Goal: Task Accomplishment & Management: Manage account settings

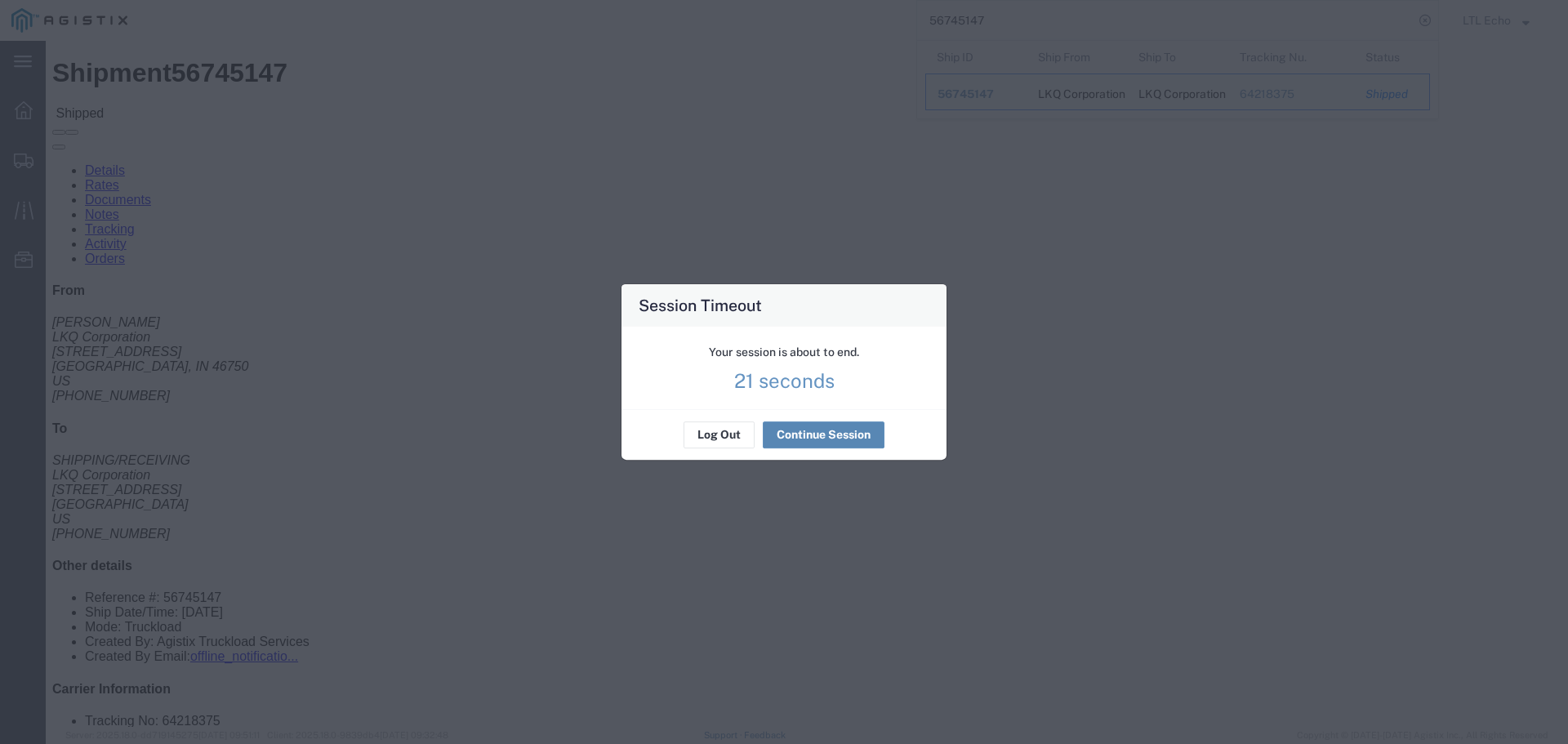
click at [845, 435] on button "Continue Session" at bounding box center [824, 435] width 122 height 26
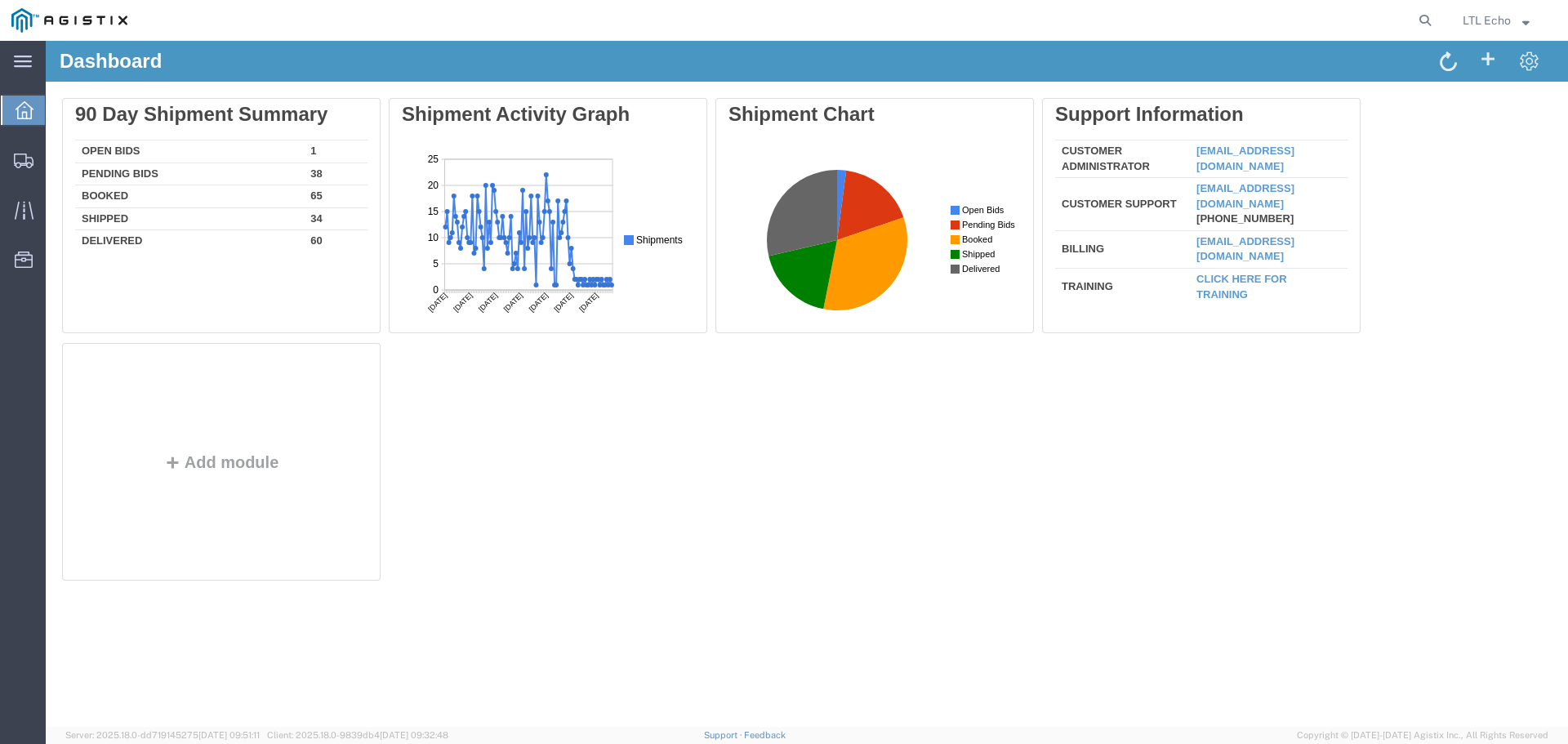
click at [1419, 22] on icon at bounding box center [1425, 20] width 23 height 23
click at [1143, 18] on input "search" at bounding box center [1166, 20] width 497 height 39
paste input "56792465"
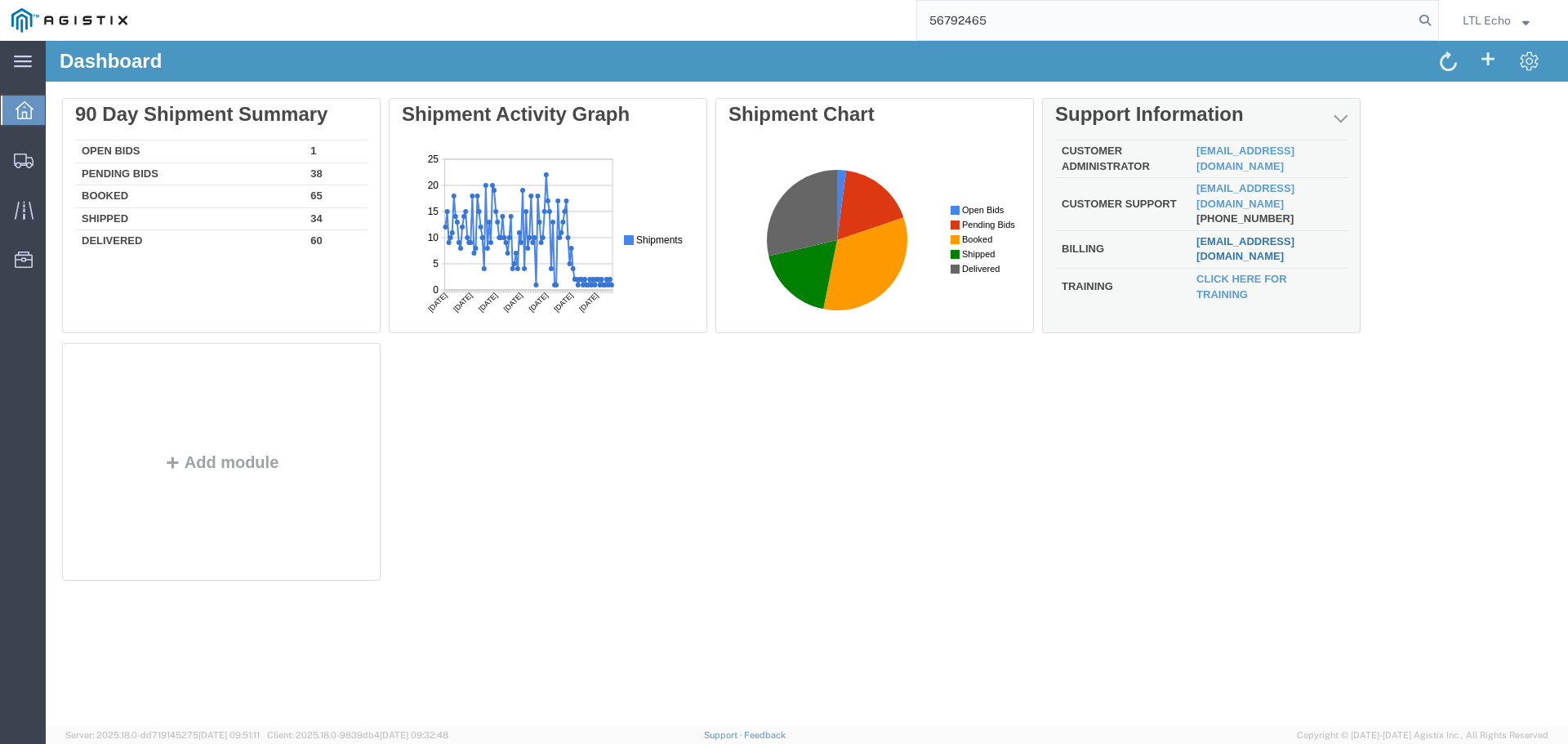
type input "56792465"
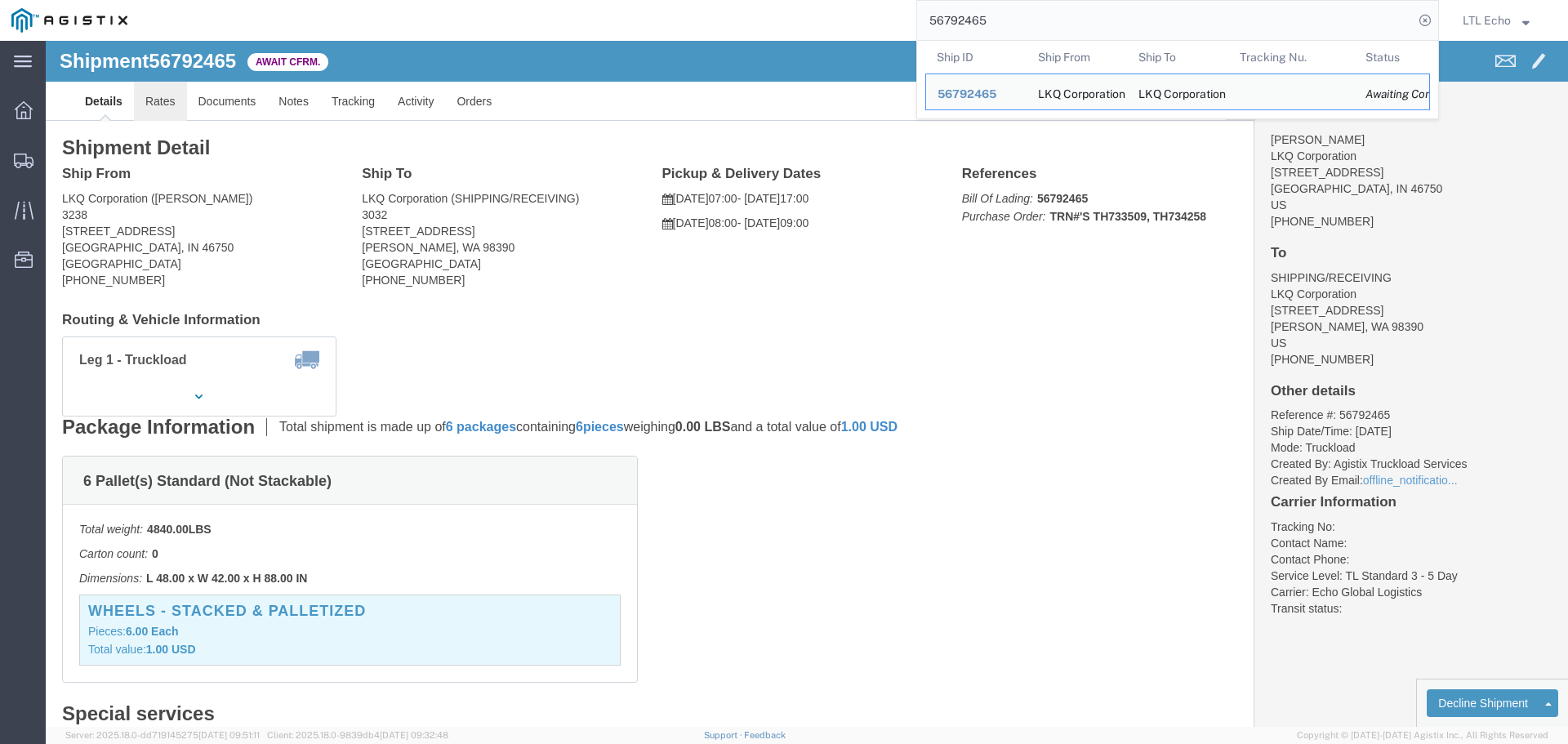
drag, startPoint x: 101, startPoint y: 58, endPoint x: 487, endPoint y: 80, distance: 386.6
click link "Rates"
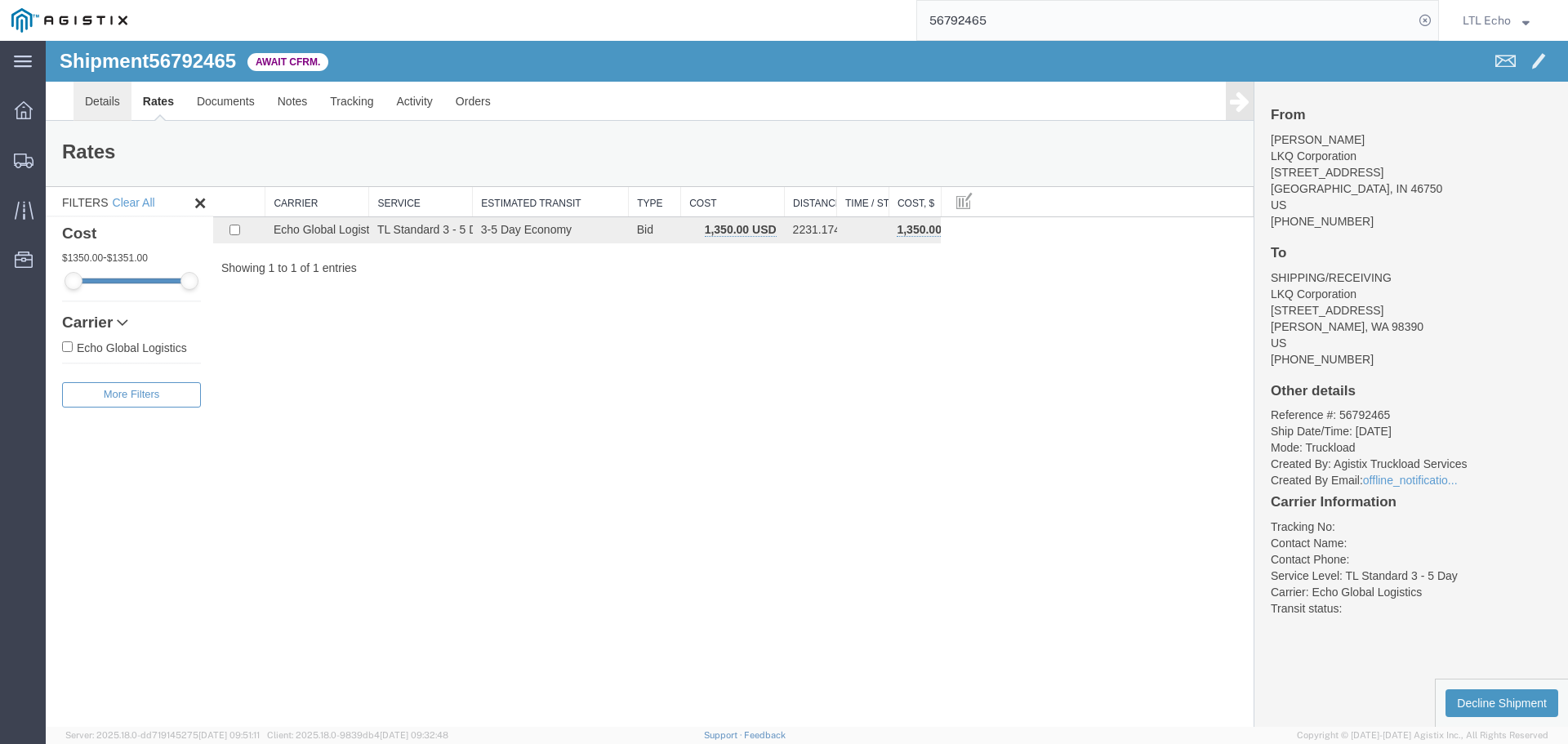
click at [96, 102] on link "Details" at bounding box center [102, 101] width 58 height 39
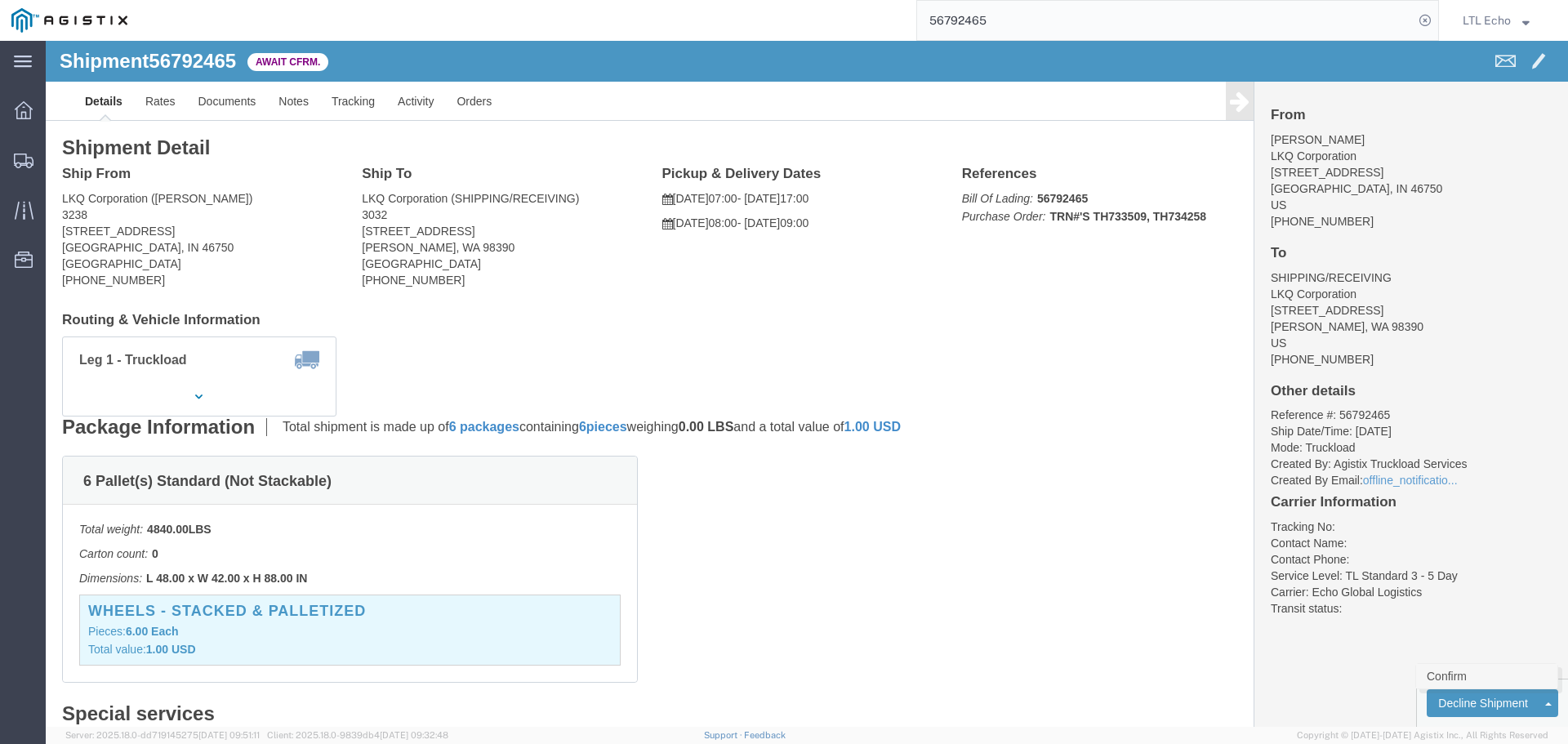
click link "Confirm"
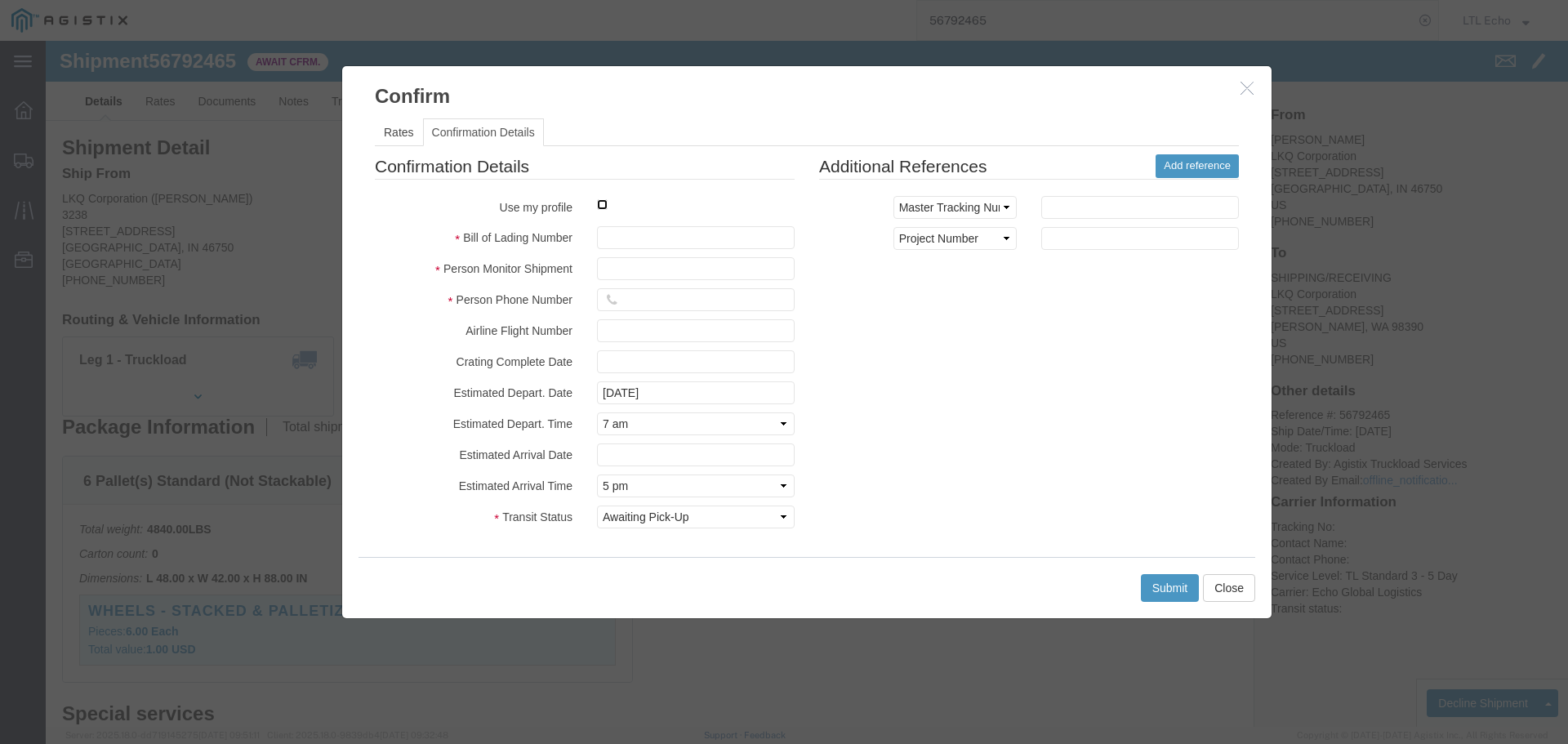
click input "checkbox"
checkbox input "true"
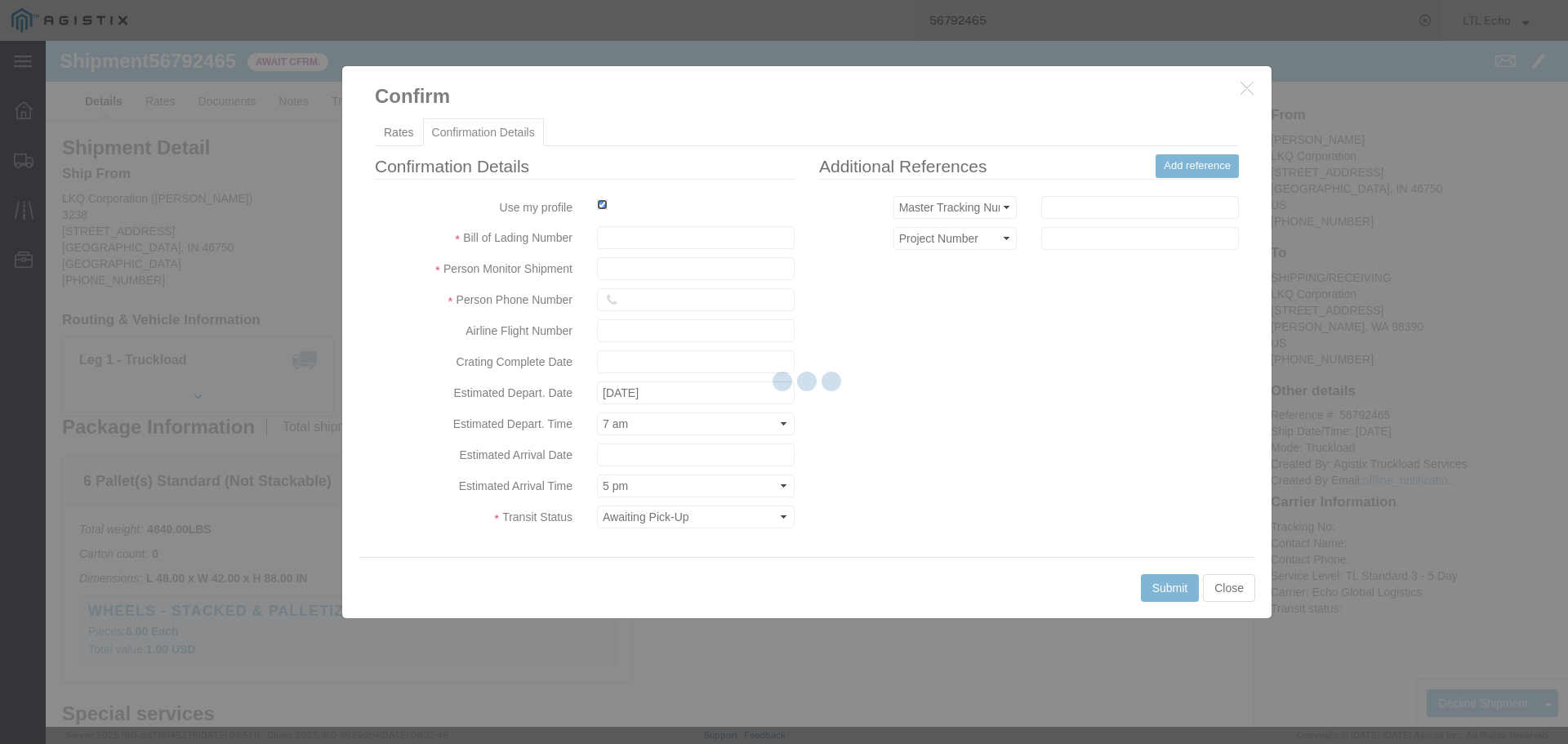
type input "LTL Echo"
type input "+ 8005116111"
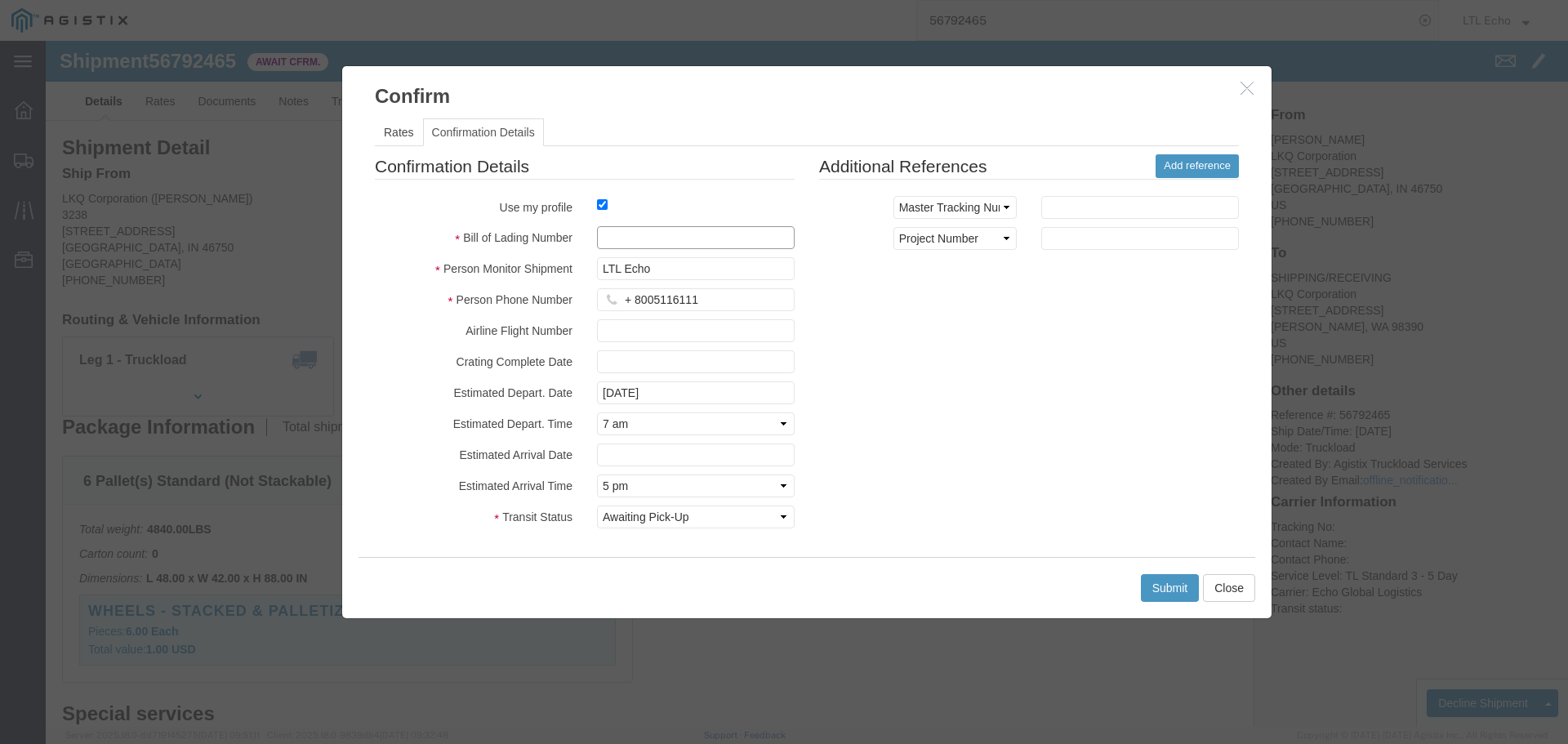
click input "text"
type input "64271867"
click button "Submit"
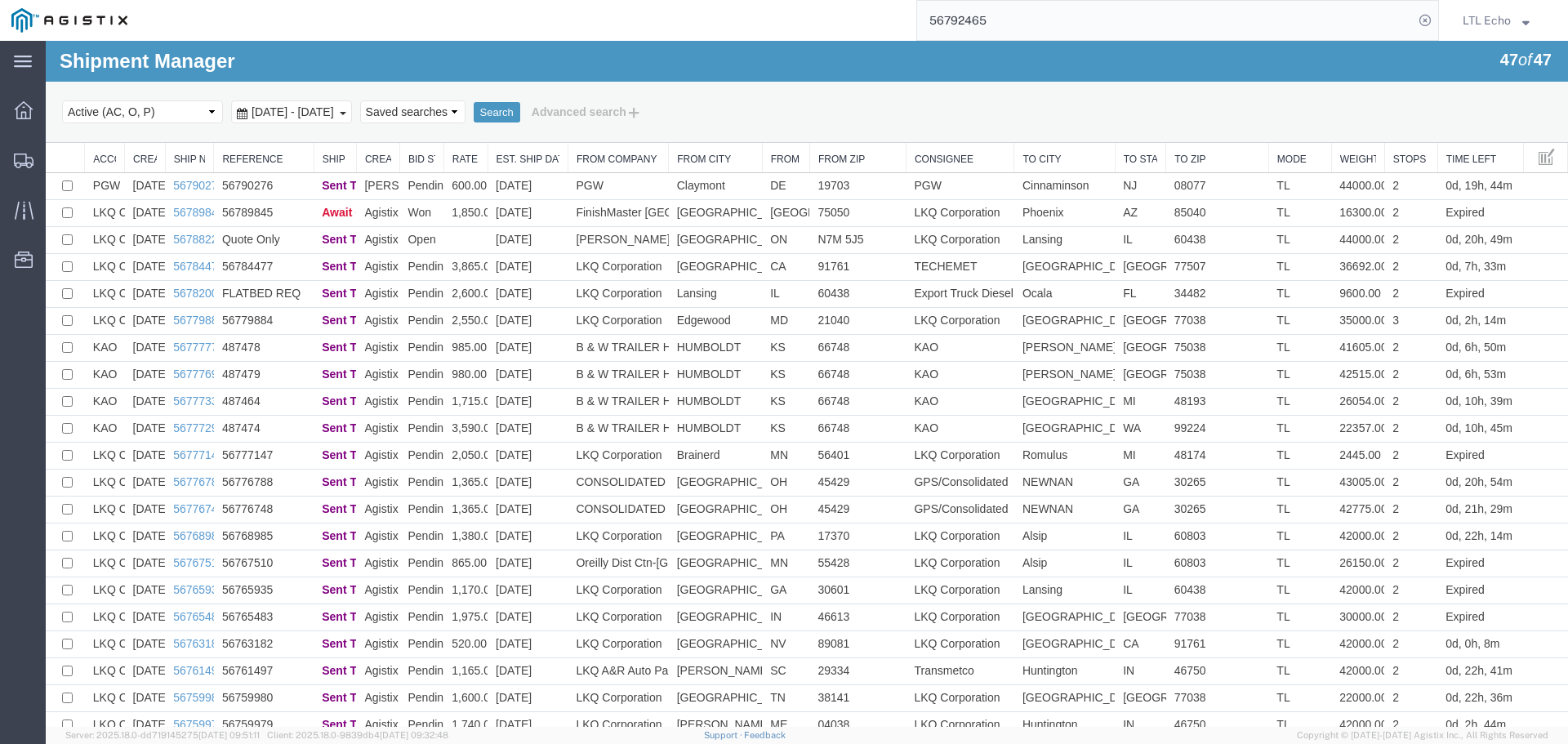
click at [951, 25] on input "56792465" at bounding box center [1166, 20] width 497 height 39
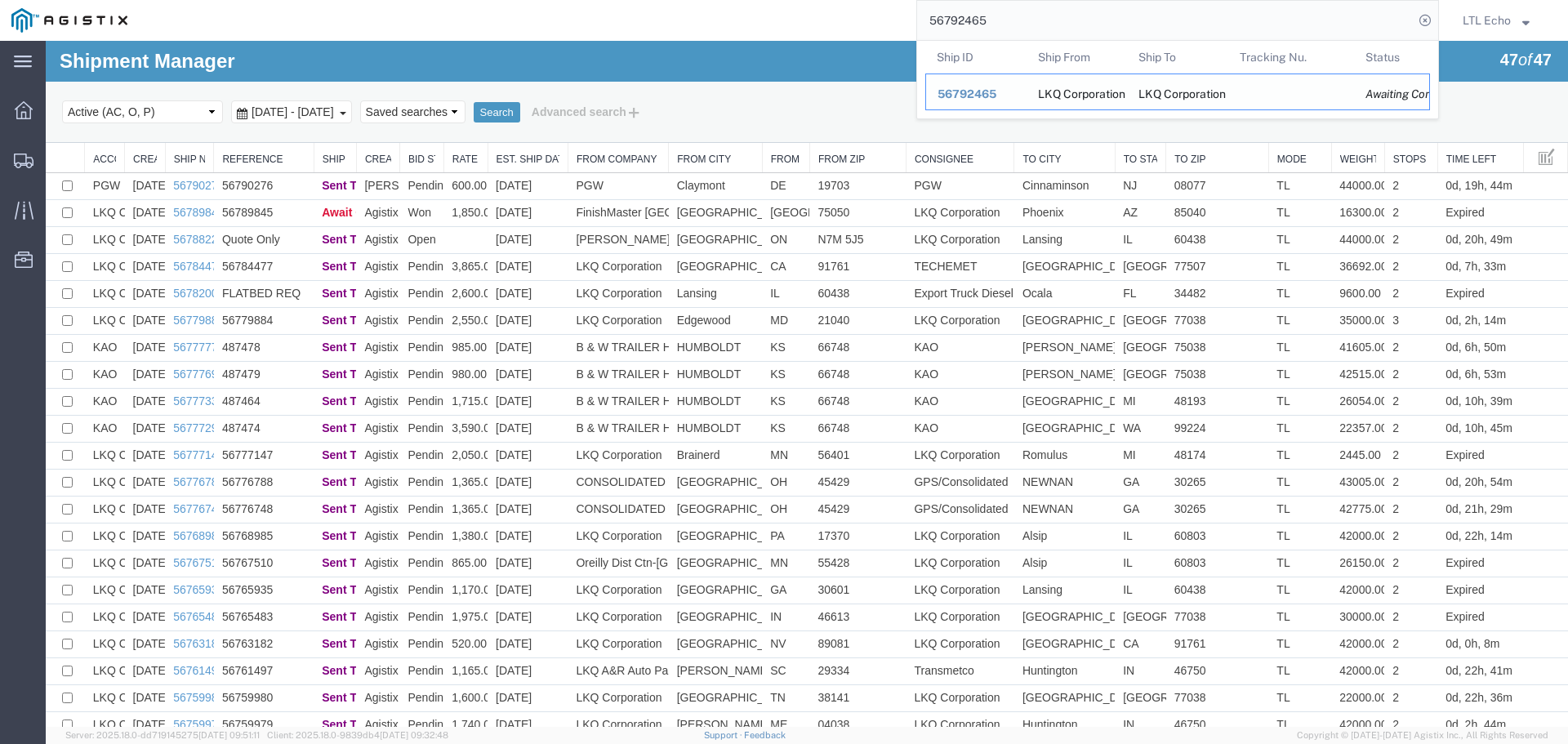
click at [965, 94] on span "56792465" at bounding box center [967, 93] width 59 height 13
